Goal: Navigation & Orientation: Find specific page/section

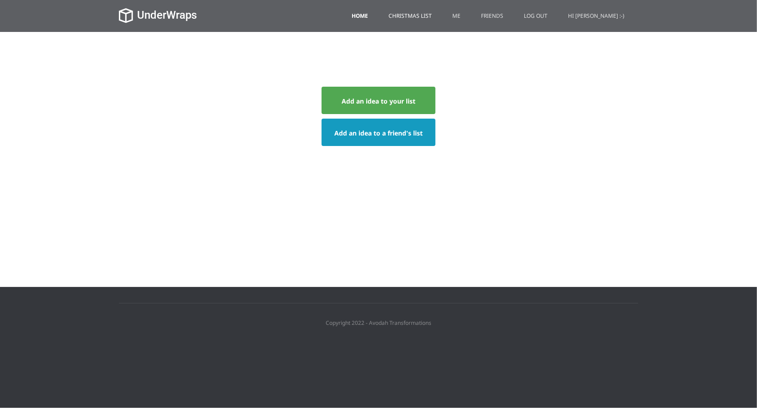
click at [427, 19] on link "Christmas List" at bounding box center [410, 16] width 57 height 32
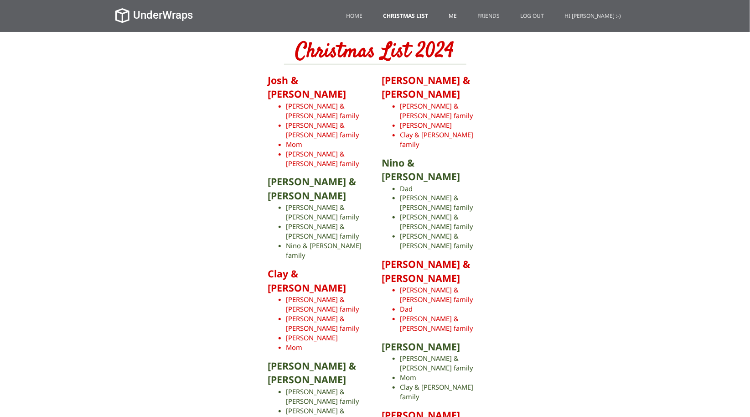
click at [464, 16] on link "Me" at bounding box center [453, 16] width 22 height 32
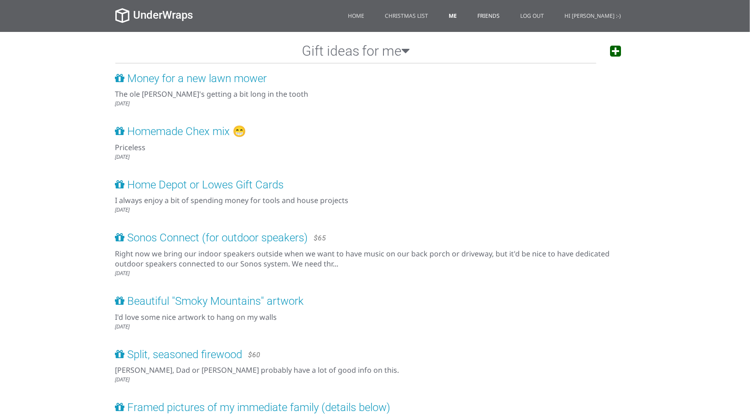
click at [500, 21] on link "Friends" at bounding box center [489, 16] width 36 height 32
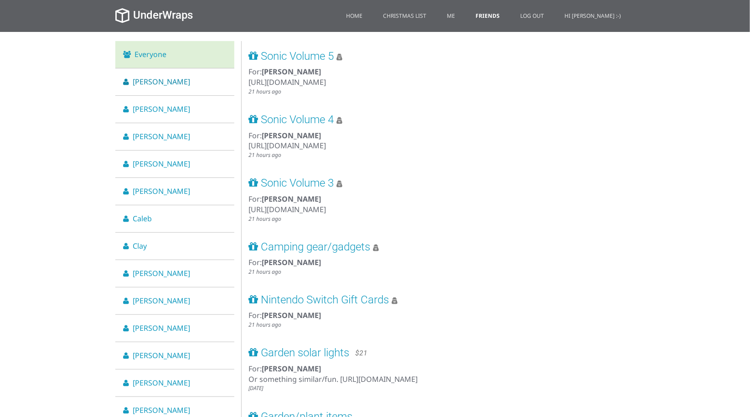
click at [201, 86] on li "[PERSON_NAME]" at bounding box center [174, 81] width 119 height 27
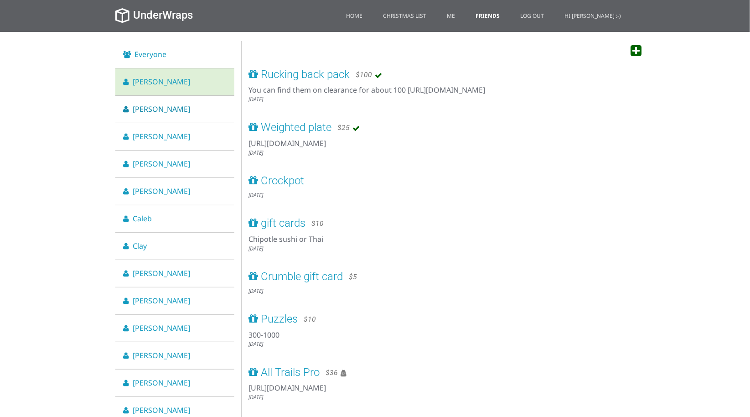
click at [188, 113] on li "[PERSON_NAME]" at bounding box center [174, 109] width 119 height 27
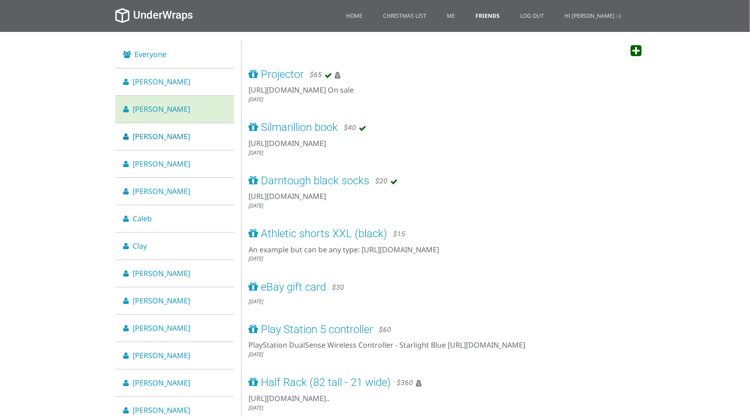
click at [179, 137] on li "[PERSON_NAME]" at bounding box center [174, 136] width 119 height 27
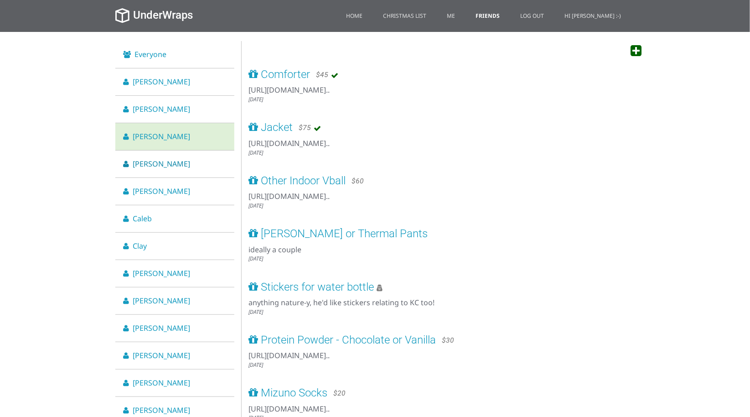
click at [178, 160] on li "[PERSON_NAME]" at bounding box center [174, 163] width 119 height 27
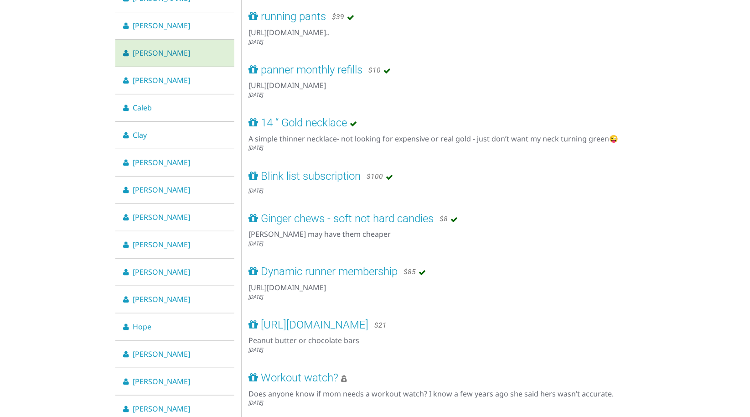
scroll to position [135, 0]
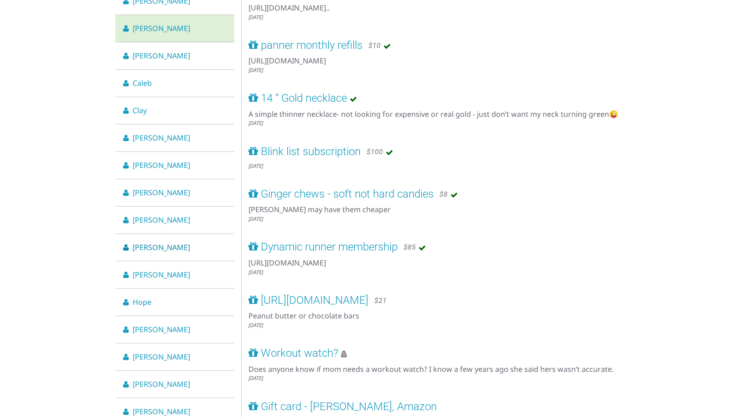
click at [149, 247] on span "[PERSON_NAME]" at bounding box center [161, 247] width 57 height 10
